Goal: Information Seeking & Learning: Find contact information

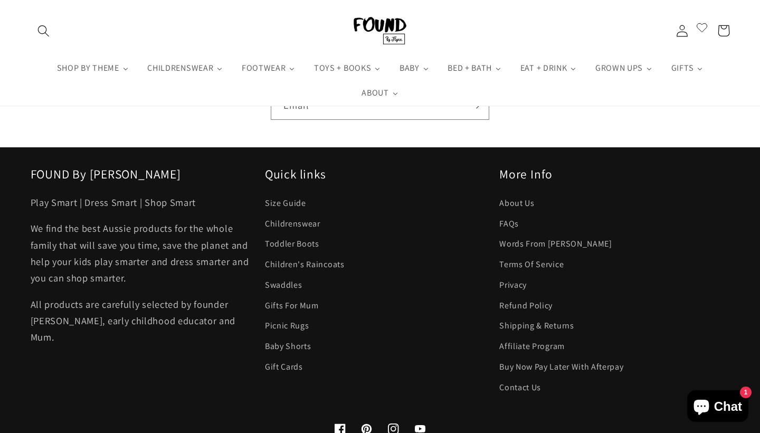
scroll to position [9338, 0]
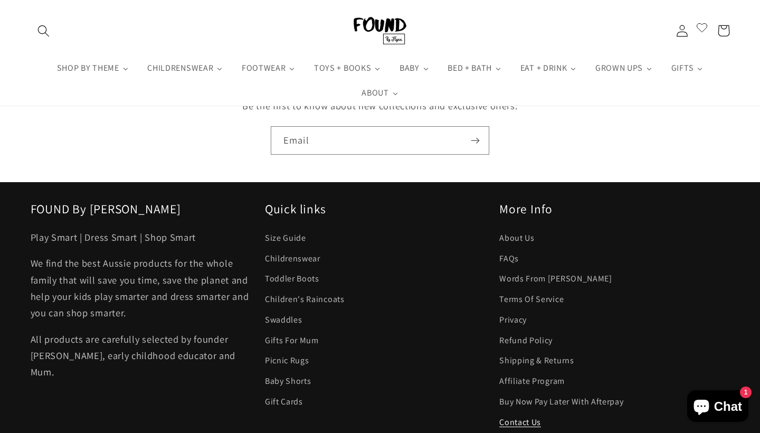
click at [519, 412] on link "Contact Us" at bounding box center [520, 422] width 42 height 21
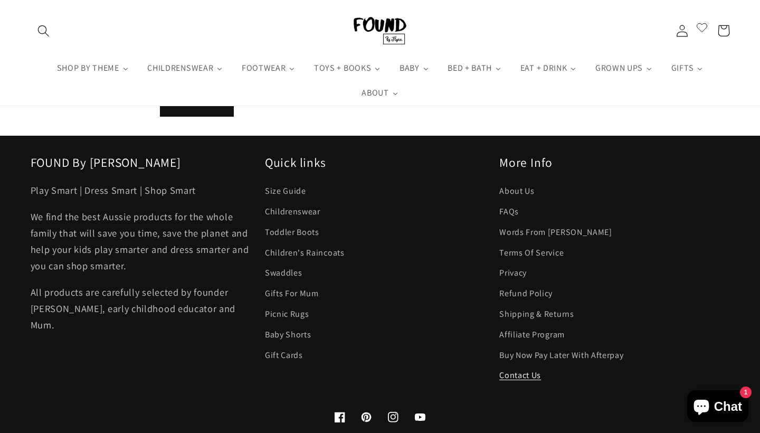
scroll to position [451, 0]
click at [513, 189] on link "About Us" at bounding box center [516, 192] width 35 height 17
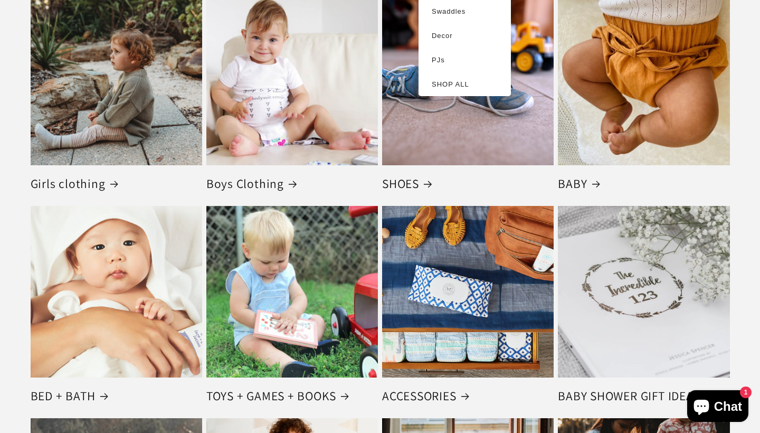
scroll to position [1394, 0]
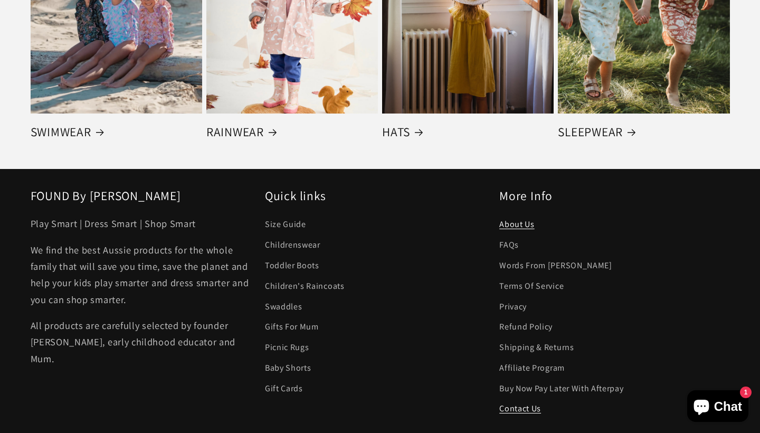
click at [519, 404] on link "Contact Us" at bounding box center [520, 408] width 42 height 21
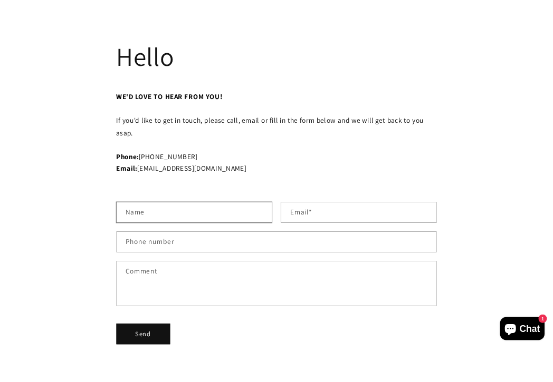
scroll to position [143, 0]
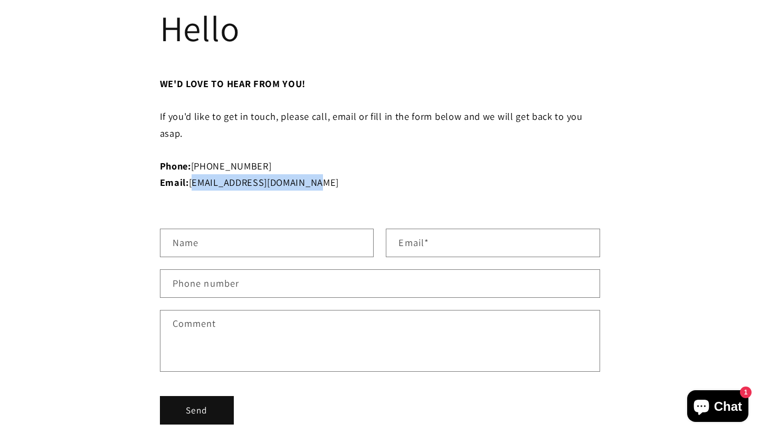
drag, startPoint x: 192, startPoint y: 181, endPoint x: 313, endPoint y: 179, distance: 120.8
click at [313, 179] on div "Email: info@foundbyflynn.com.au" at bounding box center [380, 182] width 441 height 16
copy span "info@foundbyflynn.com.au"
